Goal: Task Accomplishment & Management: Use online tool/utility

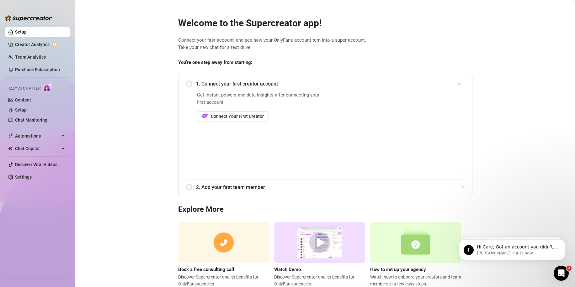
click at [181, 84] on div "1. Connect your first creator account Get instant powers and data insights afte…" at bounding box center [325, 135] width 294 height 123
click at [189, 88] on div "1. Connect your first creator account" at bounding box center [325, 83] width 279 height 15
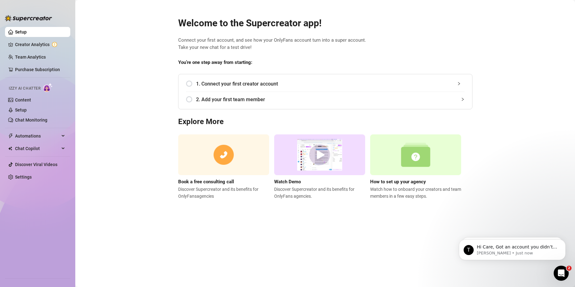
click at [195, 83] on div "1. Connect your first creator account" at bounding box center [325, 83] width 279 height 15
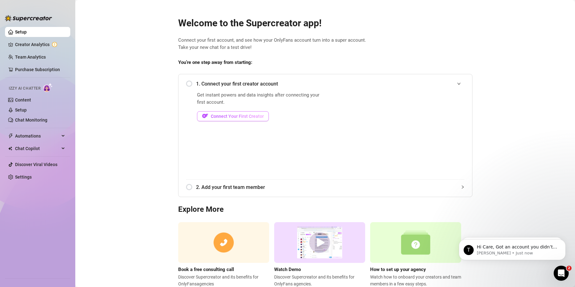
click at [245, 114] on span "Connect Your First Creator" at bounding box center [237, 116] width 53 height 5
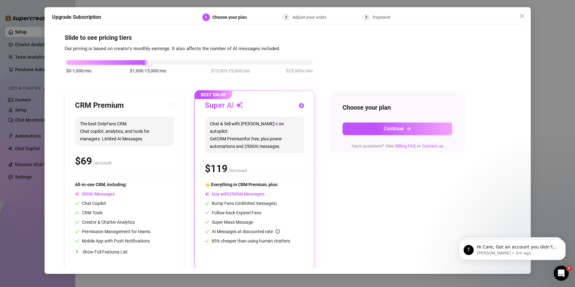
scroll to position [5, 0]
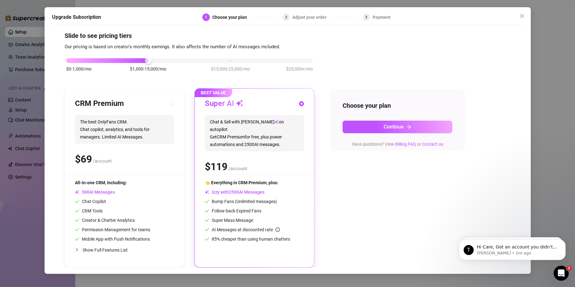
click at [157, 136] on span "The best OnlyFans CRM. Chat copilot, analytics, and tools for managers. Limited…" at bounding box center [124, 129] width 99 height 29
radio input "true"
radio input "false"
click at [271, 118] on span "Chat & Sell with Izzy on autopilot. Get CRM Premium for free, plus power automa…" at bounding box center [254, 133] width 99 height 36
radio input "false"
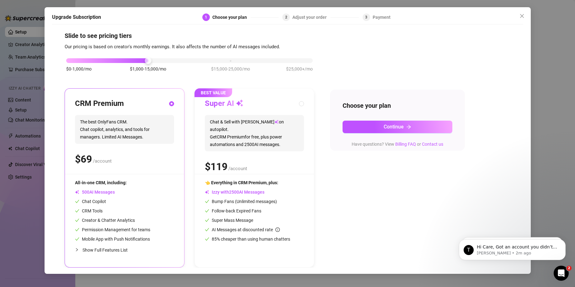
radio input "true"
click at [112, 186] on div "All-in-one CRM, including: AI Messages Chat Copilot CRM Tools Creator & Chatter…" at bounding box center [112, 210] width 75 height 63
radio input "true"
radio input "false"
drag, startPoint x: 147, startPoint y: 60, endPoint x: 116, endPoint y: 60, distance: 30.8
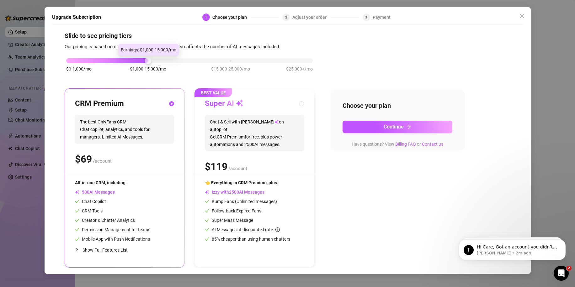
click at [116, 60] on div "$0-1,000/mo $1,000-15,000/mo $15,000-25,000/mo $25,000+/mo" at bounding box center [189, 59] width 247 height 4
click at [116, 60] on div at bounding box center [107, 60] width 82 height 5
click at [75, 61] on div "$0-1,000/mo $1,000-15,000/mo $15,000-25,000/mo $25,000+/mo" at bounding box center [189, 59] width 247 height 4
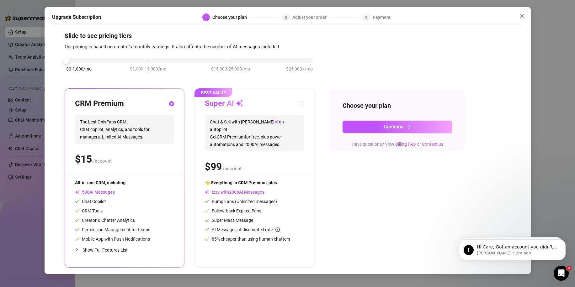
click at [294, 104] on div "Super AI" at bounding box center [254, 104] width 99 height 10
radio input "false"
radio input "true"
click at [180, 103] on div "CRM Premium The best OnlyFans CRM. Chat copilot, analytics, and tools for manag…" at bounding box center [124, 178] width 119 height 179
radio input "true"
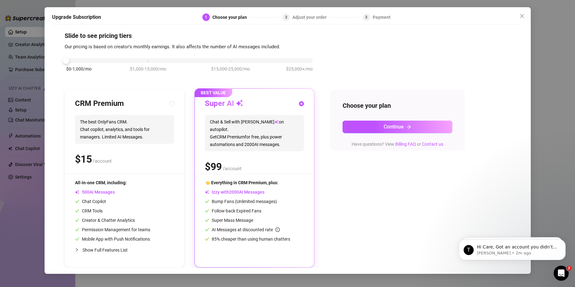
radio input "false"
click at [294, 99] on div "Super AI" at bounding box center [254, 104] width 99 height 10
radio input "false"
radio input "true"
click at [164, 98] on div "CRM Premium The best OnlyFans CRM. Chat copilot, analytics, and tools for manag…" at bounding box center [124, 178] width 119 height 179
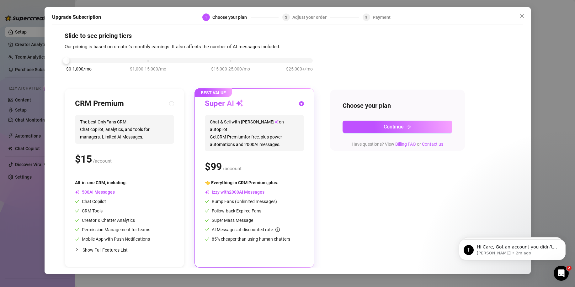
radio input "true"
radio input "false"
click at [106, 250] on span "Show Full Features List" at bounding box center [105, 250] width 45 height 5
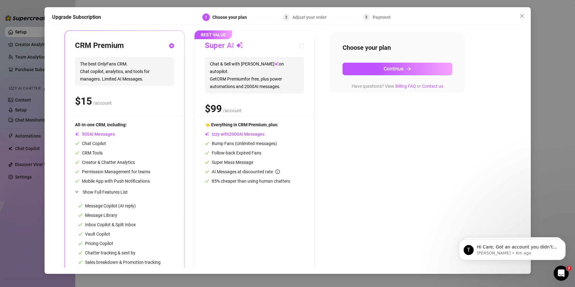
scroll to position [0, 0]
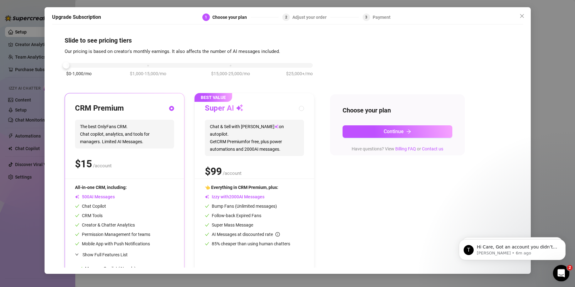
click at [562, 275] on icon "Open Intercom Messenger" at bounding box center [560, 273] width 10 height 10
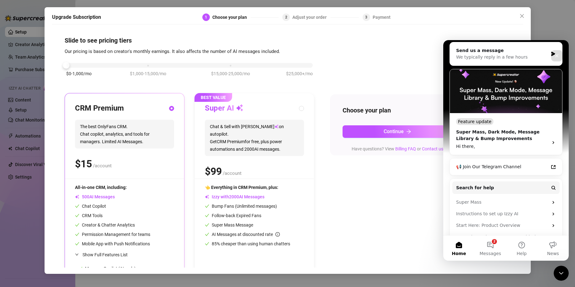
scroll to position [29, 0]
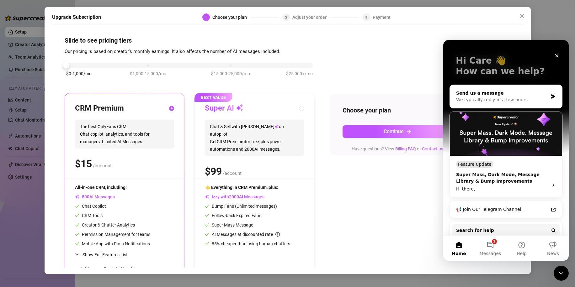
click at [501, 102] on div "We typically reply in a few hours" at bounding box center [502, 100] width 92 height 7
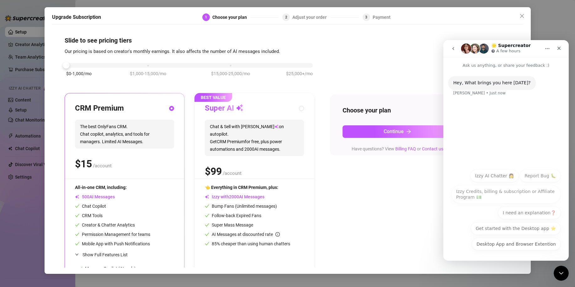
click at [550, 213] on button "I need an explanation❓" at bounding box center [529, 213] width 62 height 13
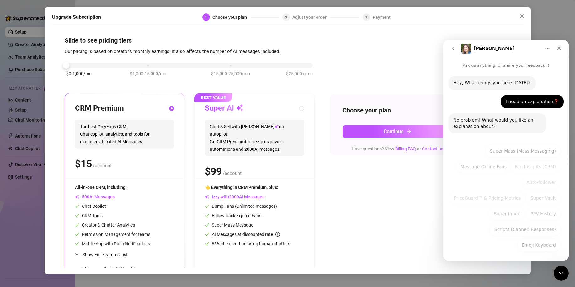
scroll to position [1, 0]
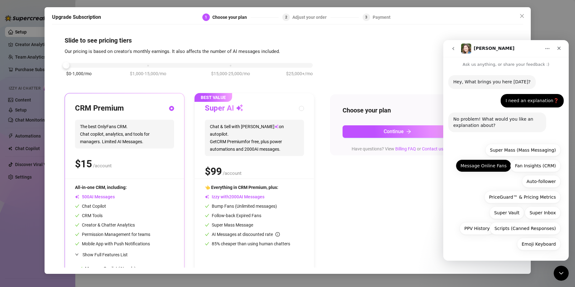
click at [487, 169] on button "Message Online Fans" at bounding box center [484, 166] width 56 height 13
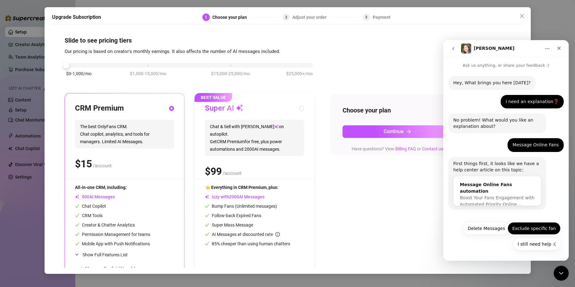
click at [536, 244] on button "I still need help :(" at bounding box center [537, 244] width 48 height 13
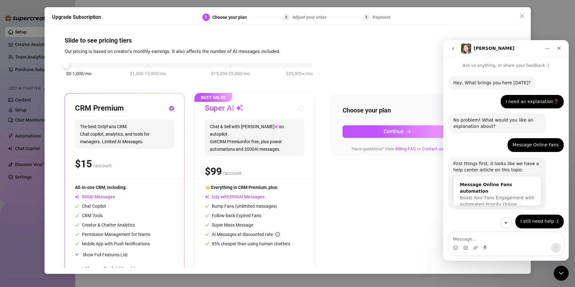
click at [456, 48] on button "go back" at bounding box center [453, 49] width 12 height 12
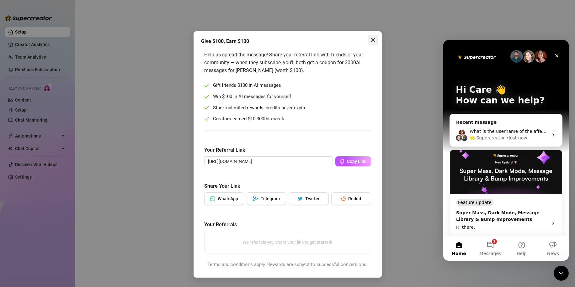
click at [369, 40] on span "Close" at bounding box center [373, 40] width 10 height 5
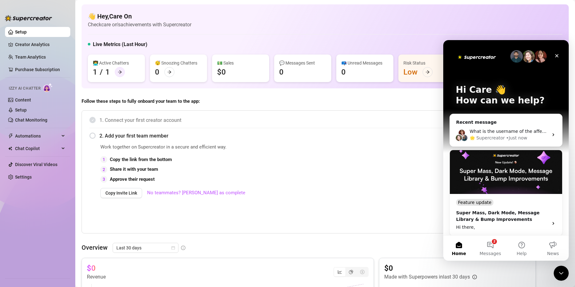
click at [119, 75] on div at bounding box center [120, 72] width 10 height 10
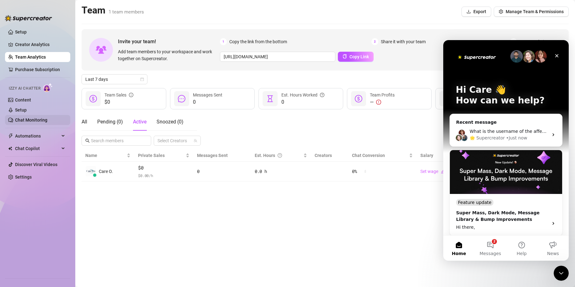
click at [35, 121] on link "Chat Monitoring" at bounding box center [31, 120] width 32 height 5
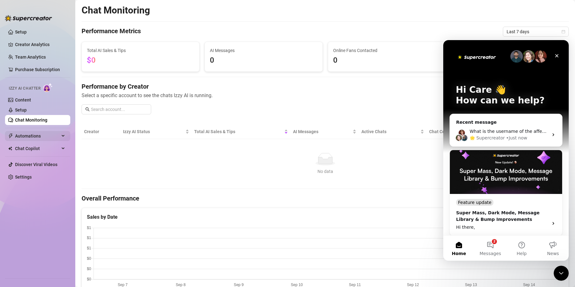
click at [66, 140] on div "Automations" at bounding box center [37, 136] width 65 height 10
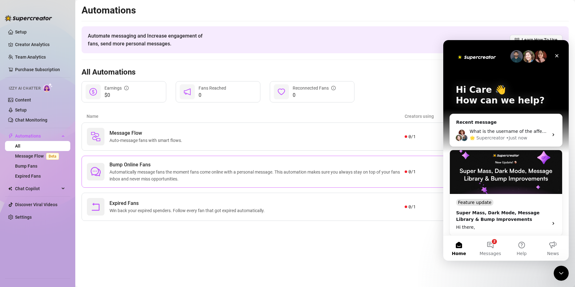
click at [174, 178] on span "Automatically message fans the moment fans come online with a personal message.…" at bounding box center [256, 176] width 295 height 14
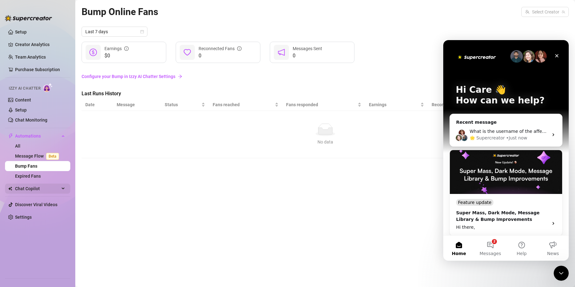
click at [64, 189] on div "Chat Copilot" at bounding box center [37, 189] width 65 height 10
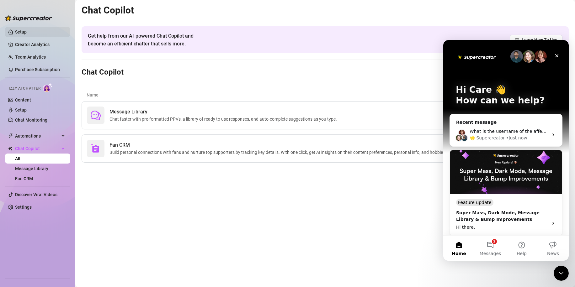
click at [27, 33] on link "Setup" at bounding box center [21, 31] width 12 height 5
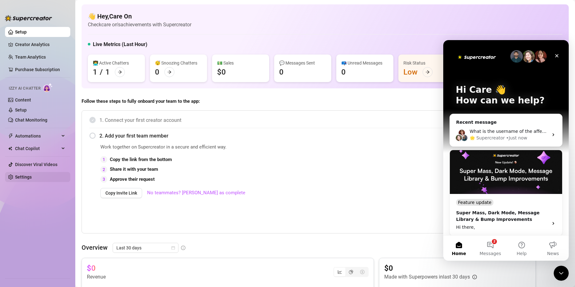
click at [30, 178] on link "Settings" at bounding box center [23, 177] width 17 height 5
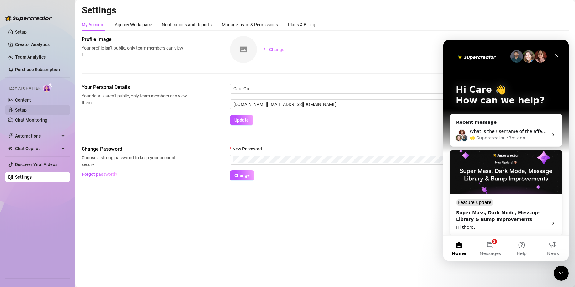
click at [27, 108] on link "Setup" at bounding box center [21, 110] width 12 height 5
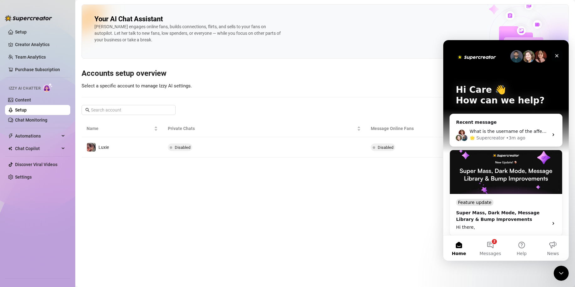
click at [556, 58] on icon "Close" at bounding box center [556, 55] width 5 height 5
